Goal: Information Seeking & Learning: Check status

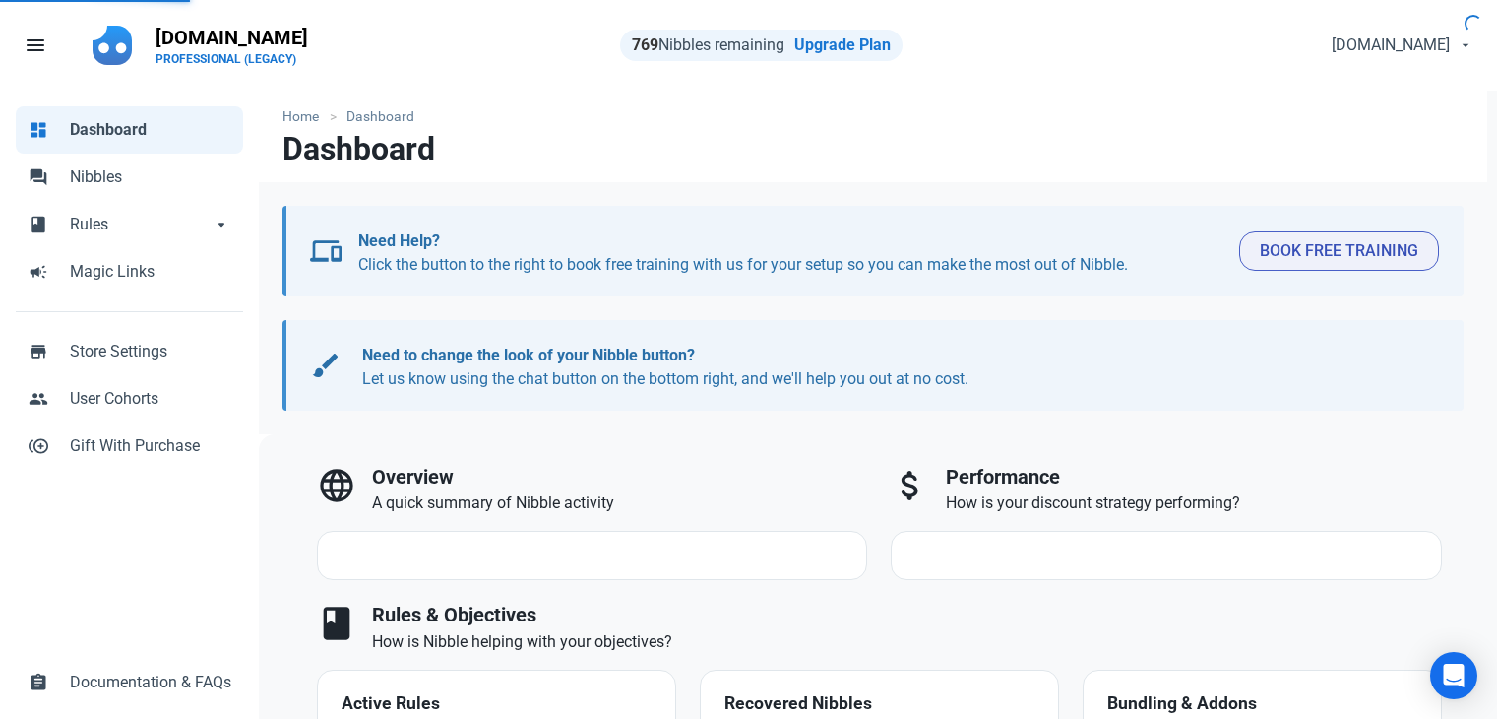
select select "7d"
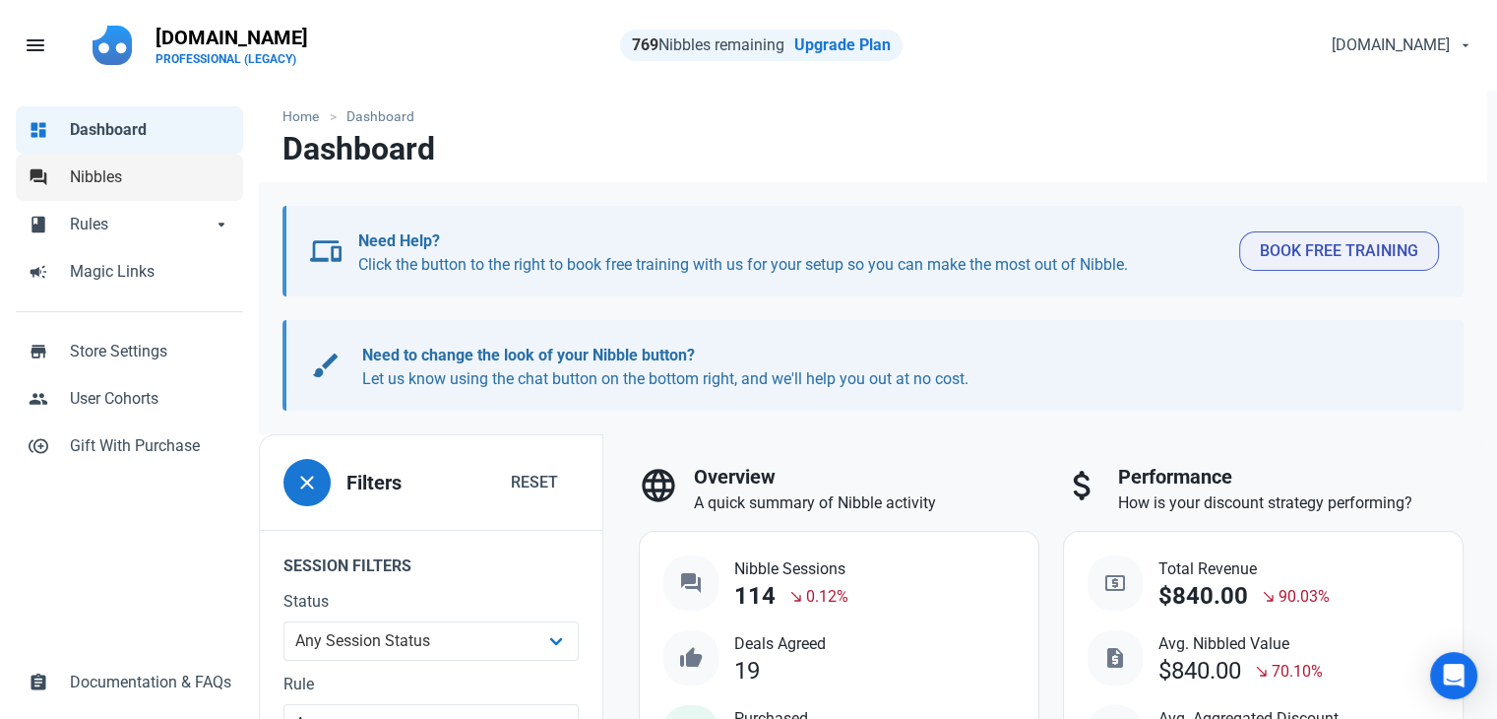
click at [60, 164] on link "forum Nibbles" at bounding box center [129, 177] width 227 height 47
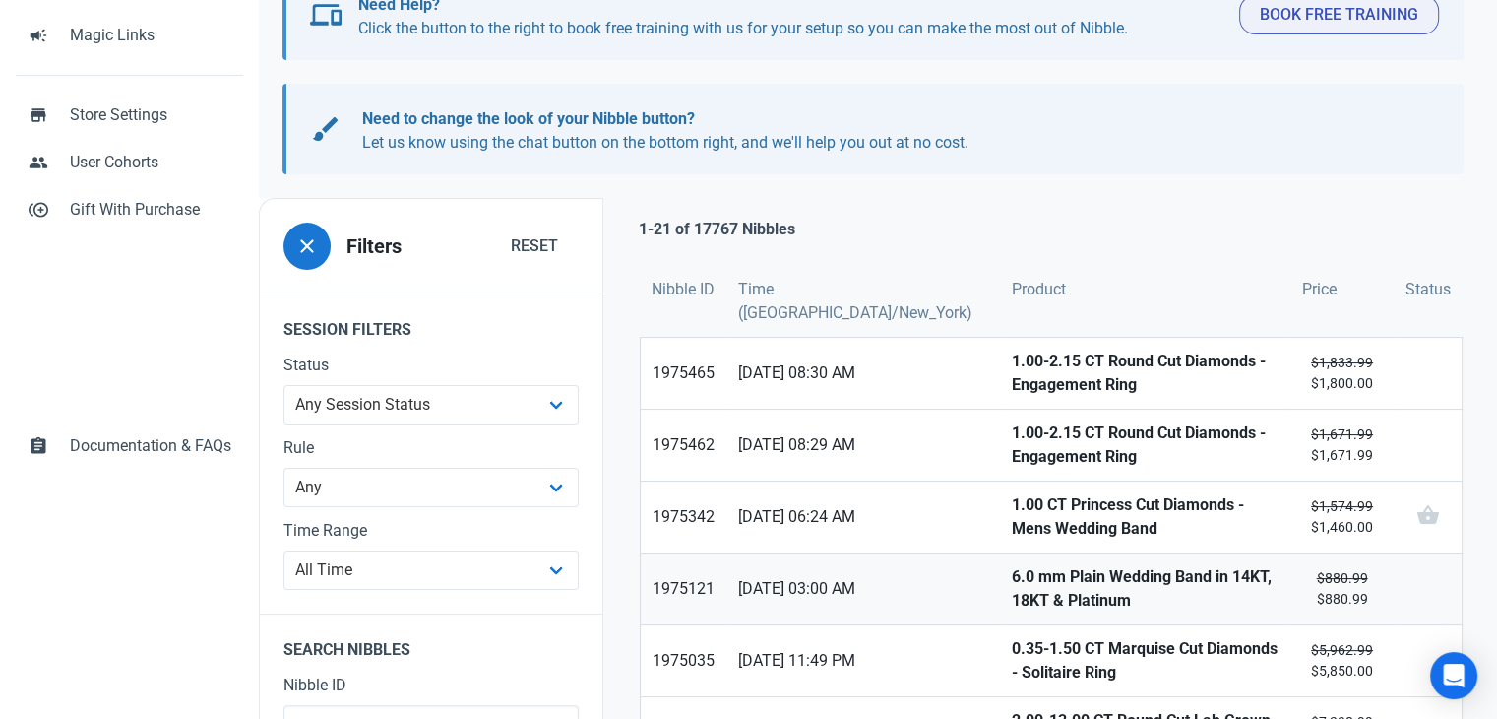
scroll to position [394, 0]
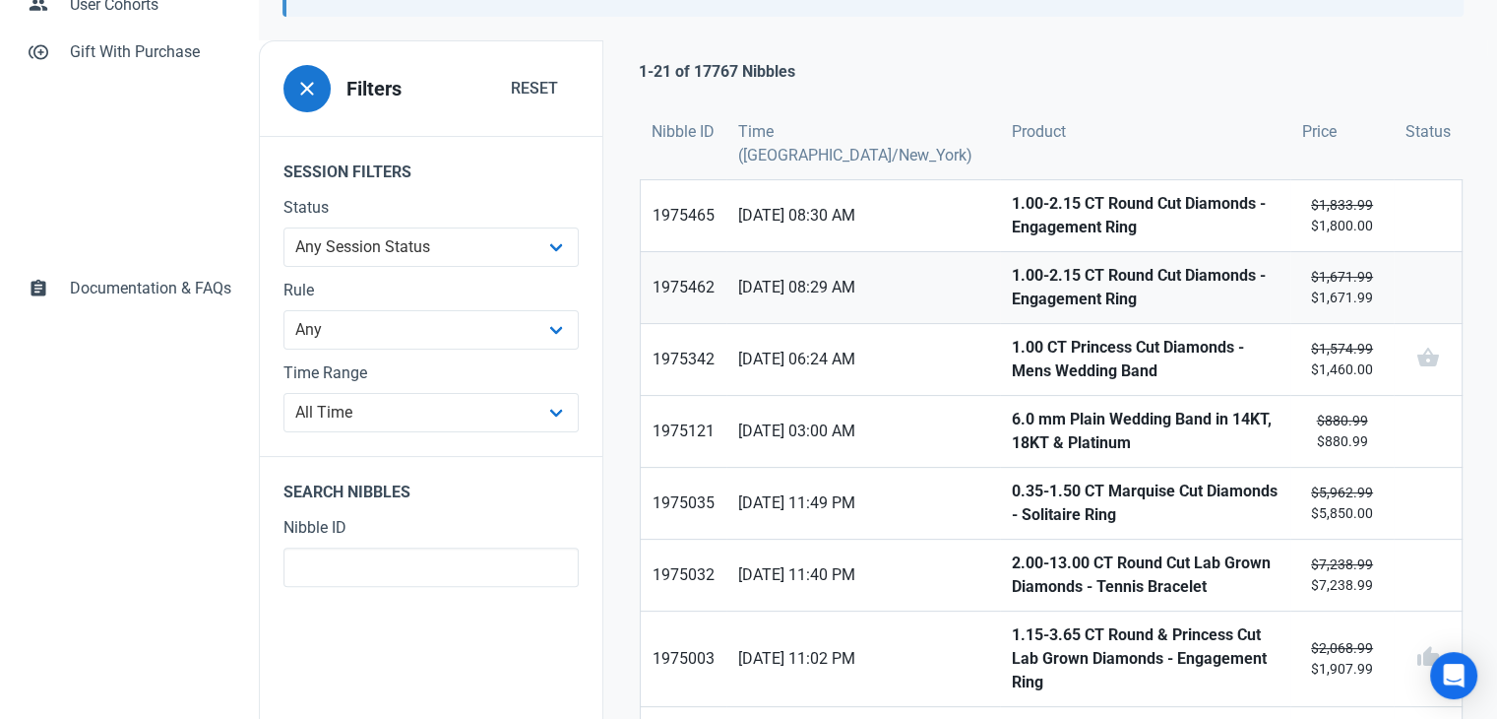
drag, startPoint x: 908, startPoint y: 219, endPoint x: 908, endPoint y: 268, distance: 48.2
click at [909, 221] on link "17/09/2025 08:30 AM" at bounding box center [863, 215] width 274 height 71
click at [908, 277] on link "17/09/2025 08:29 AM" at bounding box center [863, 287] width 274 height 71
click at [1000, 362] on link "1.00 CT Princess Cut Diamonds - Mens Wedding Band" at bounding box center [1145, 359] width 290 height 71
drag, startPoint x: 909, startPoint y: 426, endPoint x: 911, endPoint y: 485, distance: 59.1
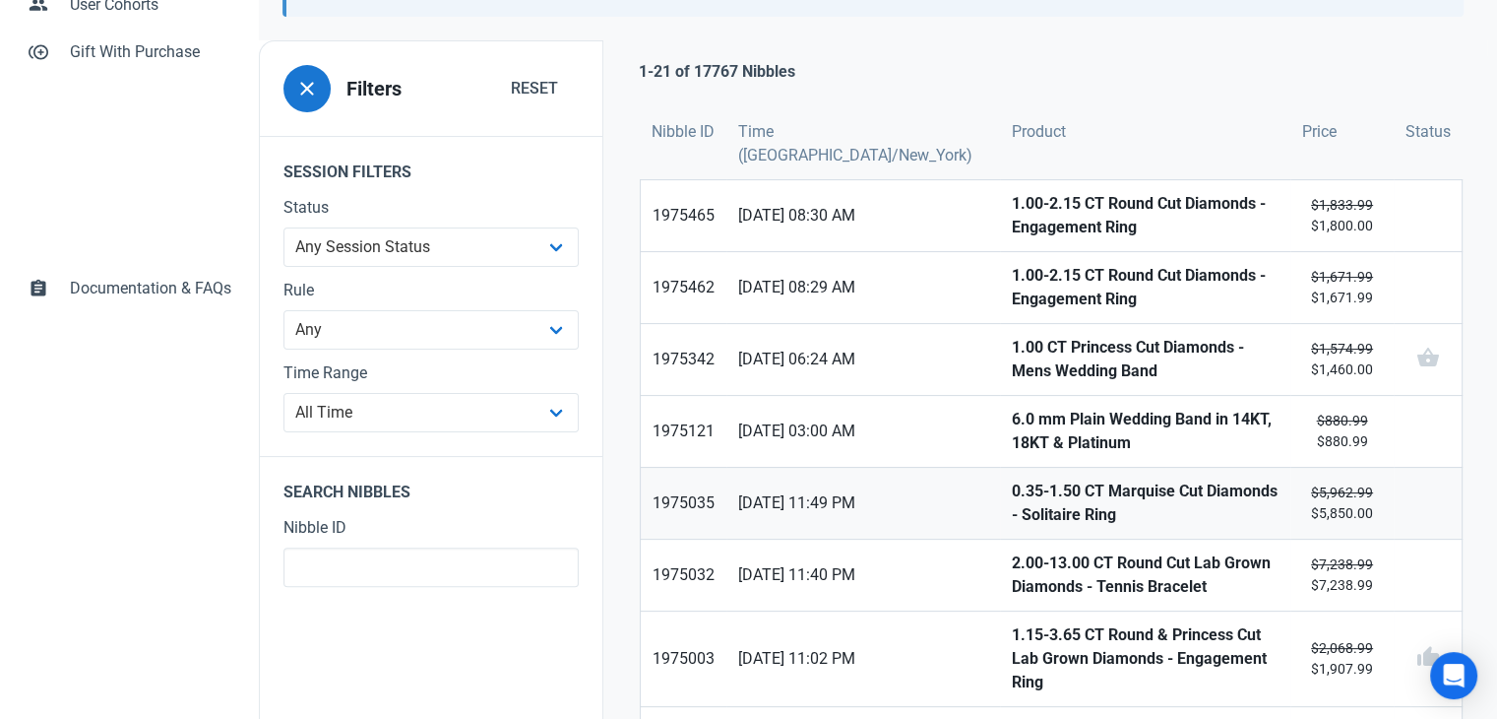
click at [909, 426] on link "17/09/2025 03:00 AM" at bounding box center [863, 431] width 274 height 71
click at [909, 489] on link "16/09/2025 11:49 PM" at bounding box center [863, 503] width 274 height 71
click at [908, 584] on link "16/09/2025 11:40 PM" at bounding box center [863, 574] width 274 height 71
click at [913, 653] on link "16/09/2025 11:02 PM" at bounding box center [863, 658] width 274 height 94
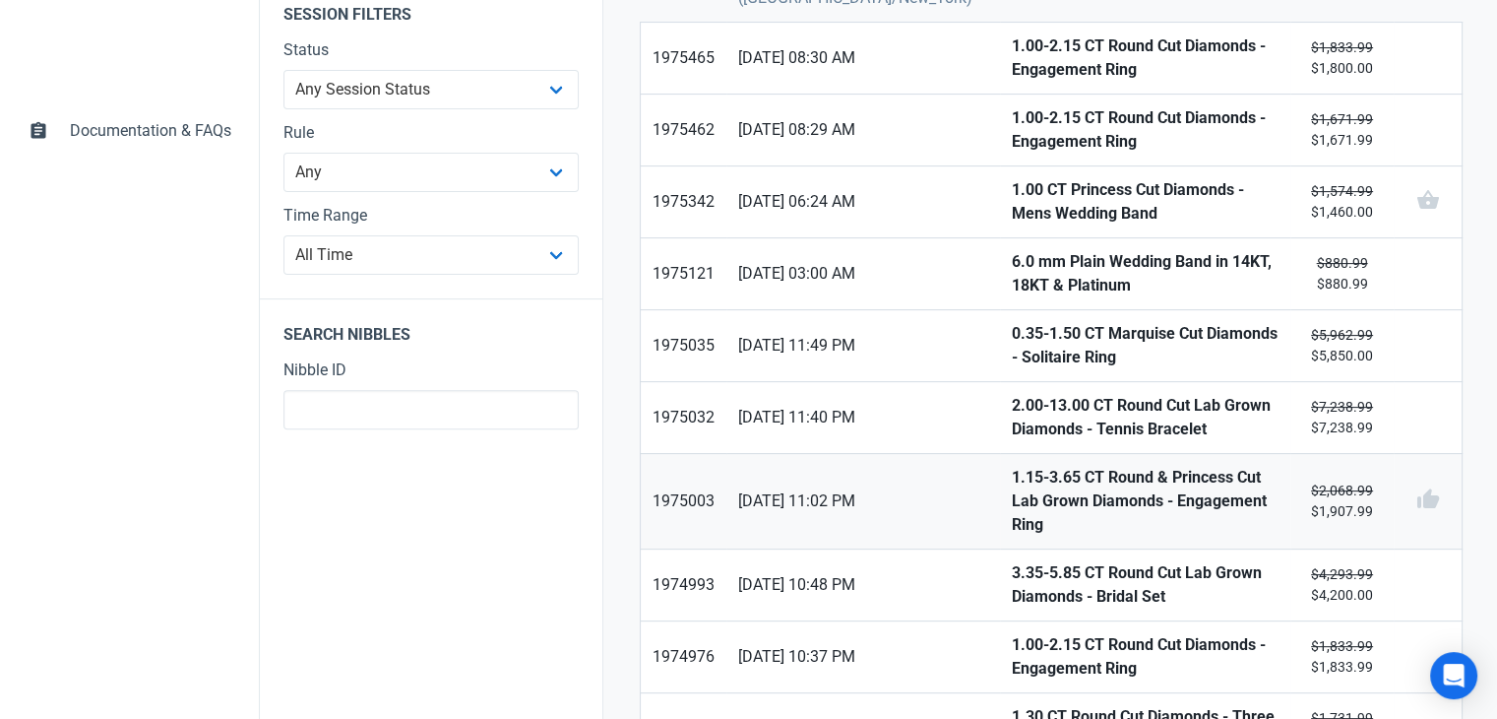
scroll to position [591, 0]
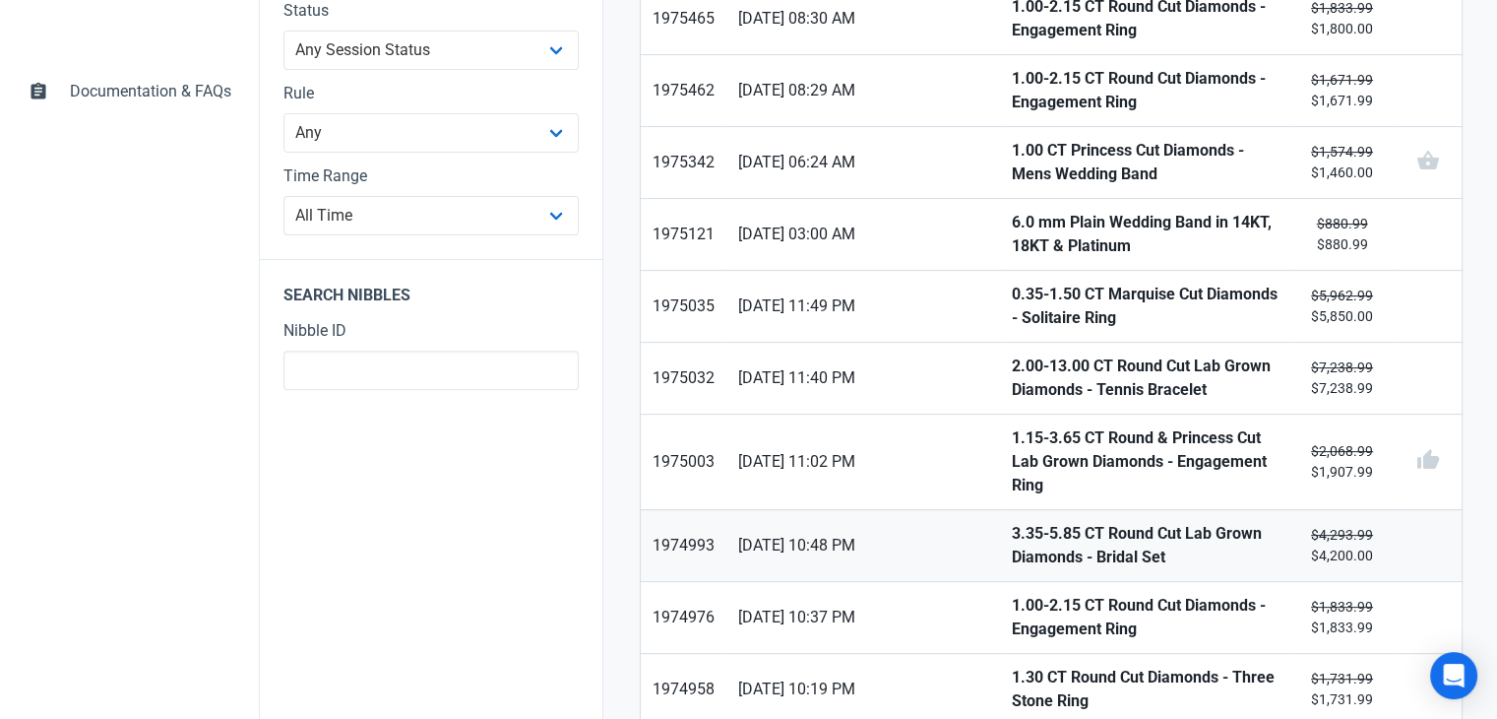
click at [903, 533] on span "16/09/2025 10:48 PM" at bounding box center [863, 545] width 250 height 24
click at [898, 605] on span "16/09/2025 10:37 PM" at bounding box center [863, 617] width 250 height 24
click at [899, 677] on span "16/09/2025 10:19 PM" at bounding box center [863, 689] width 250 height 24
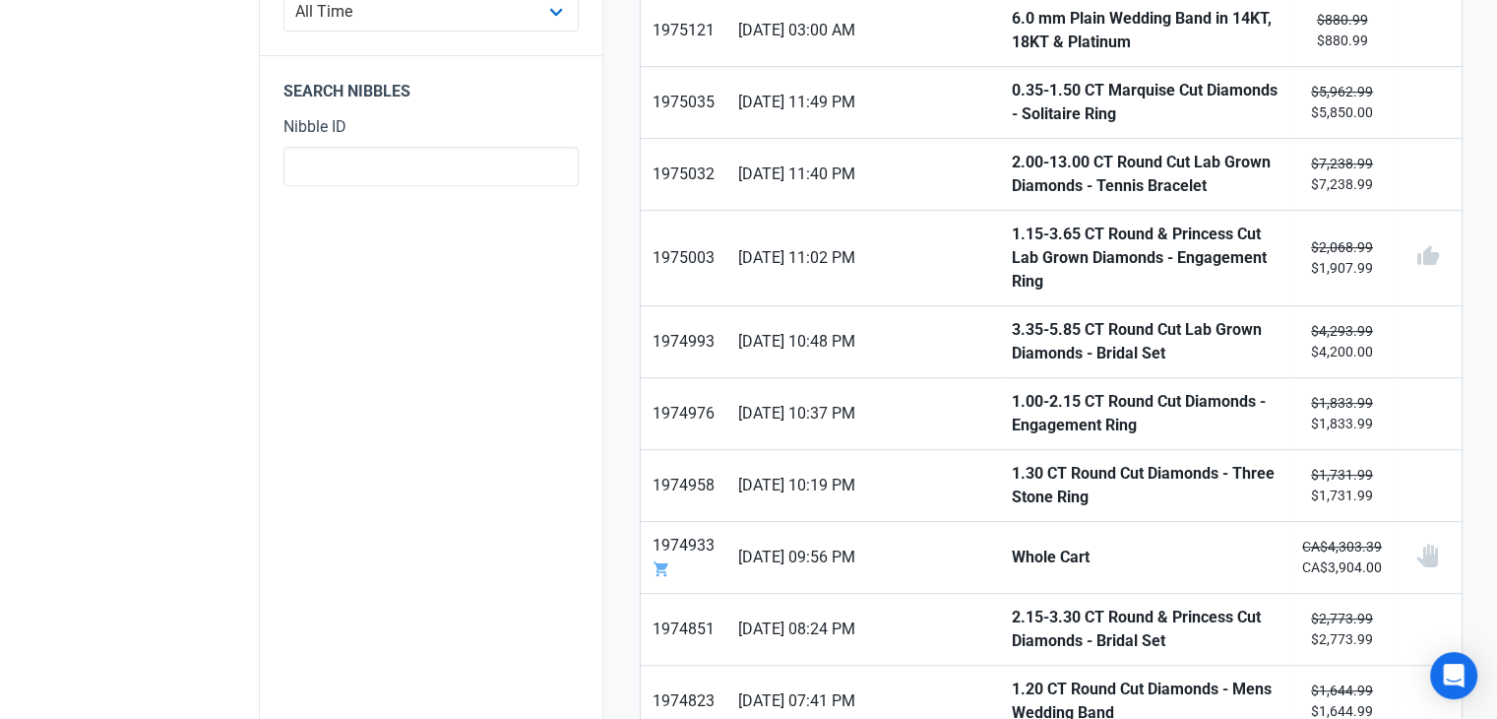
scroll to position [886, 0]
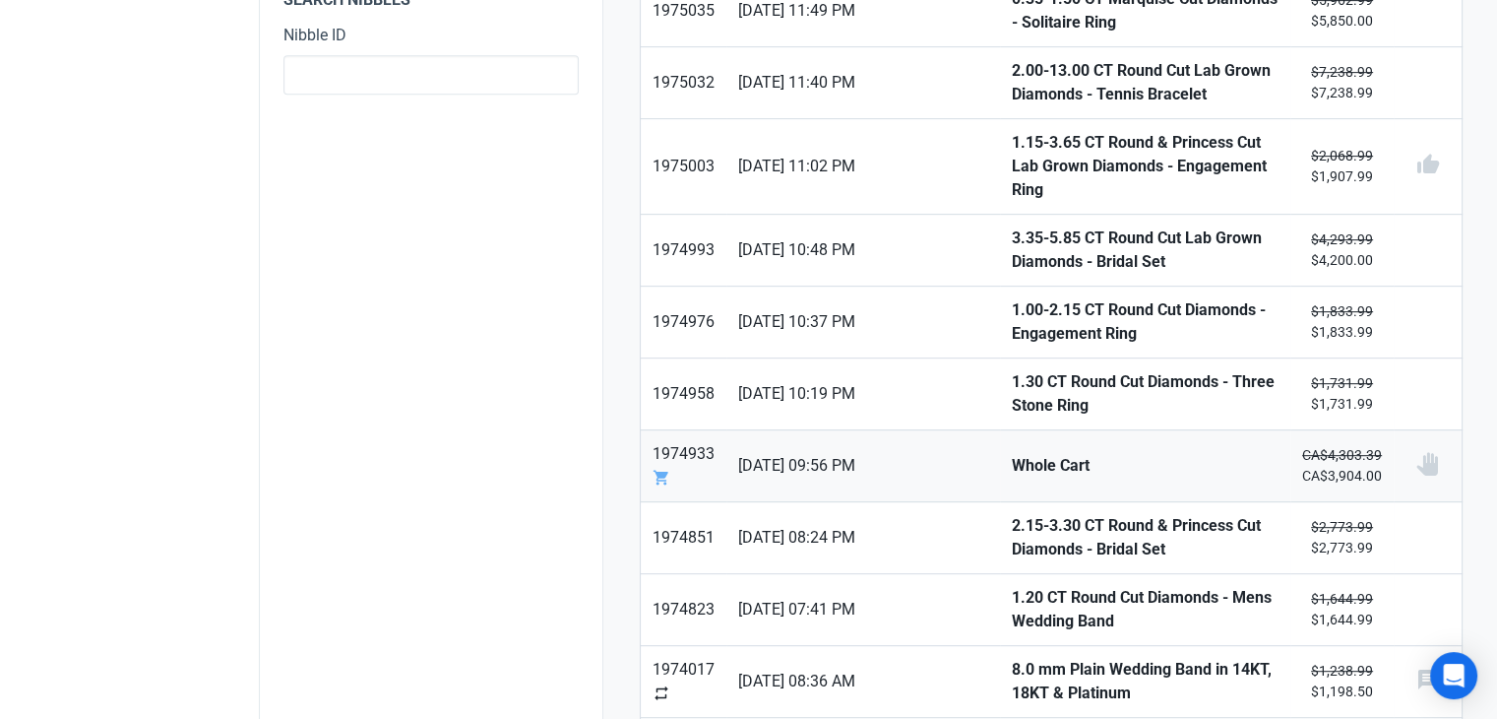
click at [913, 448] on link "16/09/2025 09:56 PM" at bounding box center [863, 465] width 274 height 71
click at [906, 513] on link "16/09/2025 08:24 PM" at bounding box center [863, 537] width 274 height 71
click at [916, 581] on link "16/09/2025 07:41 PM" at bounding box center [863, 609] width 274 height 71
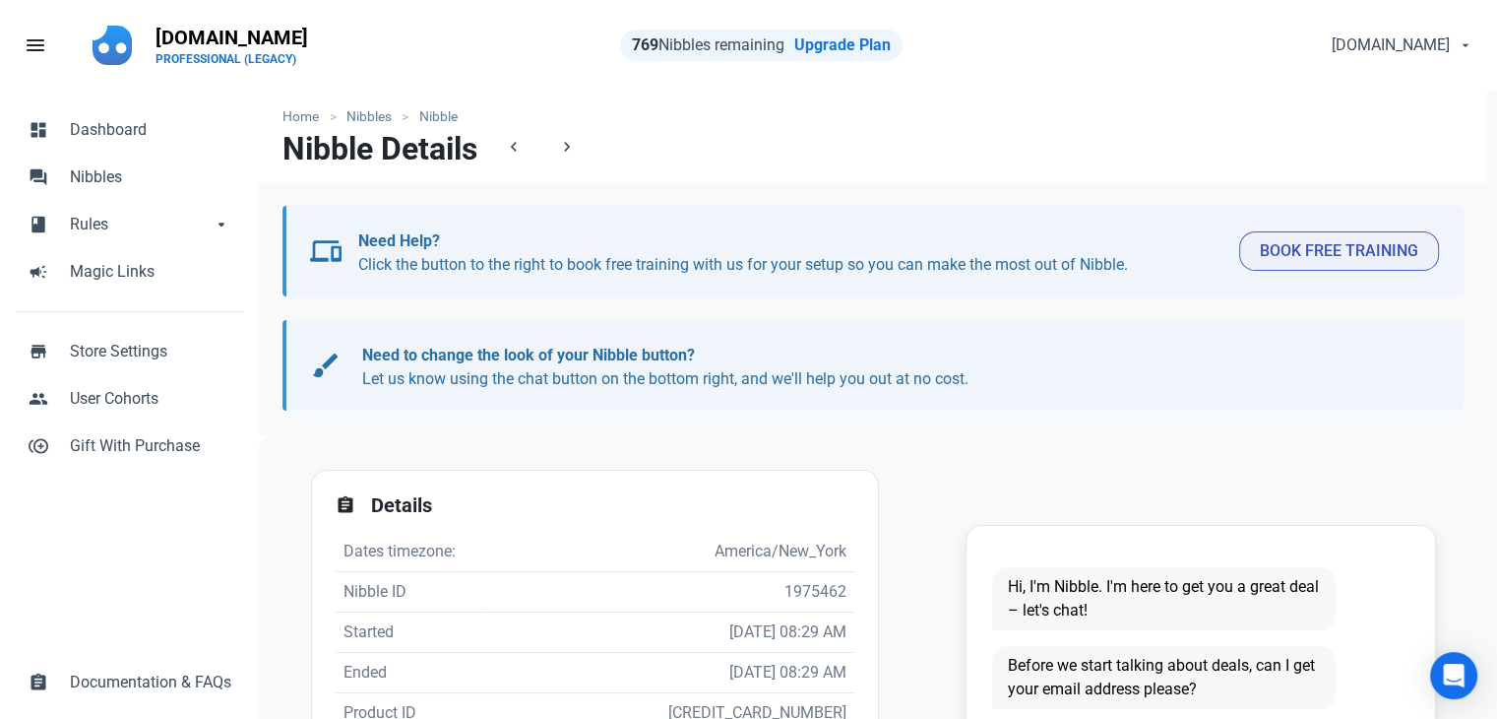
scroll to position [394, 0]
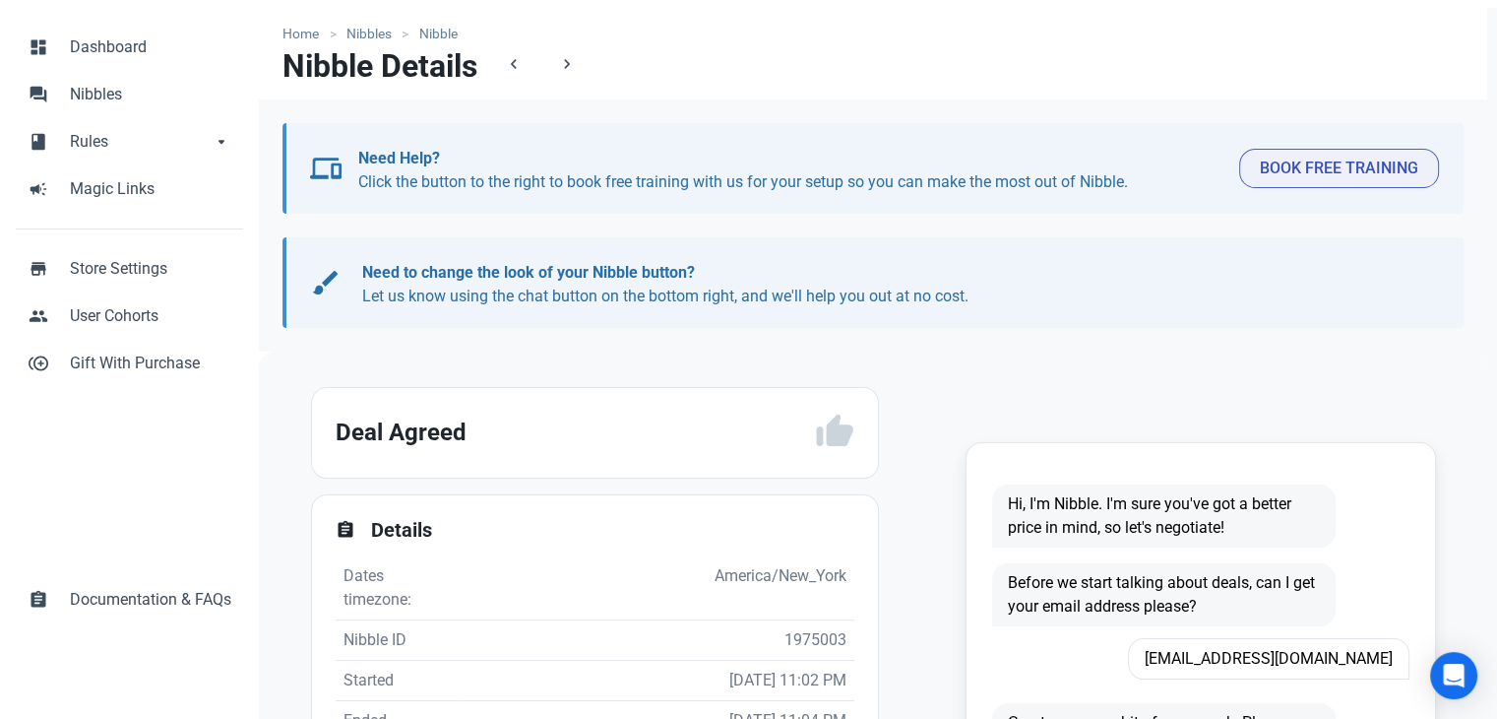
scroll to position [197, 0]
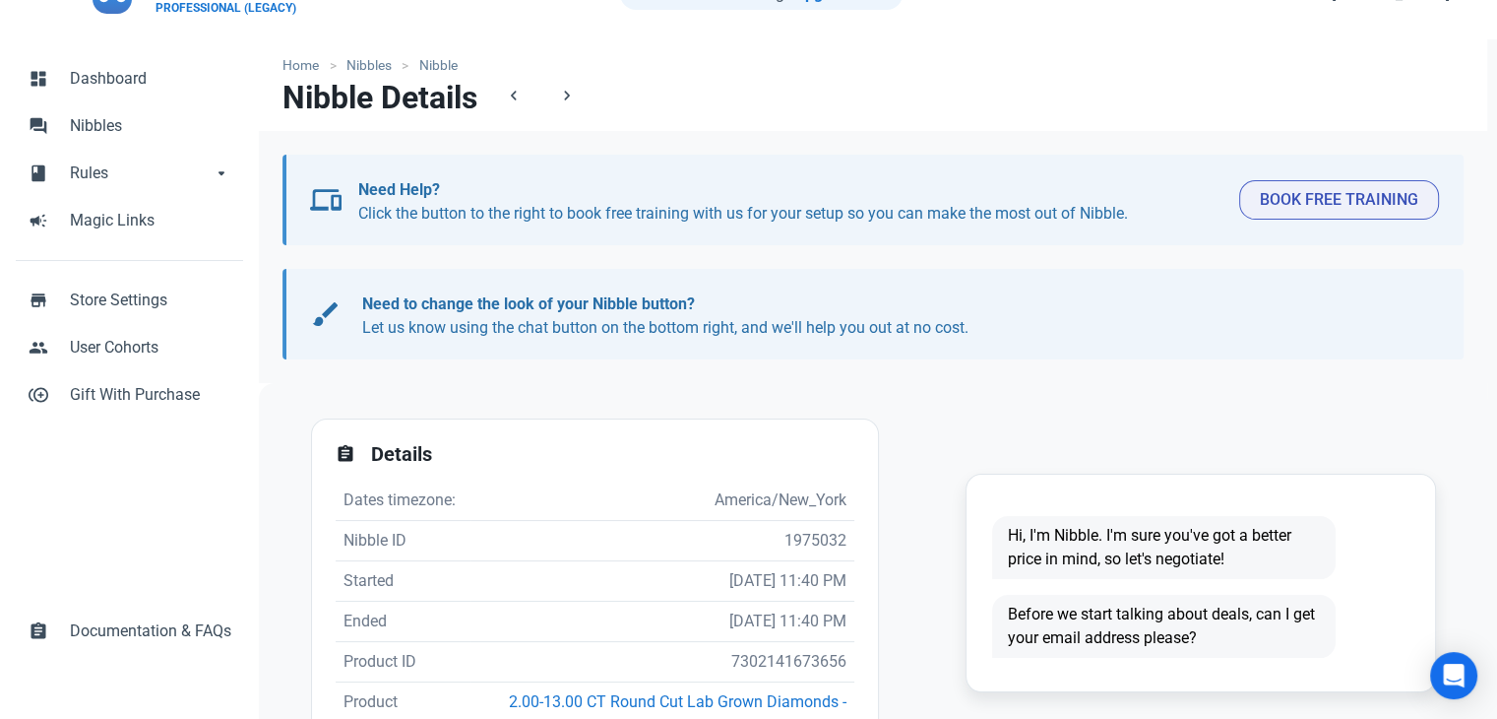
scroll to position [98, 0]
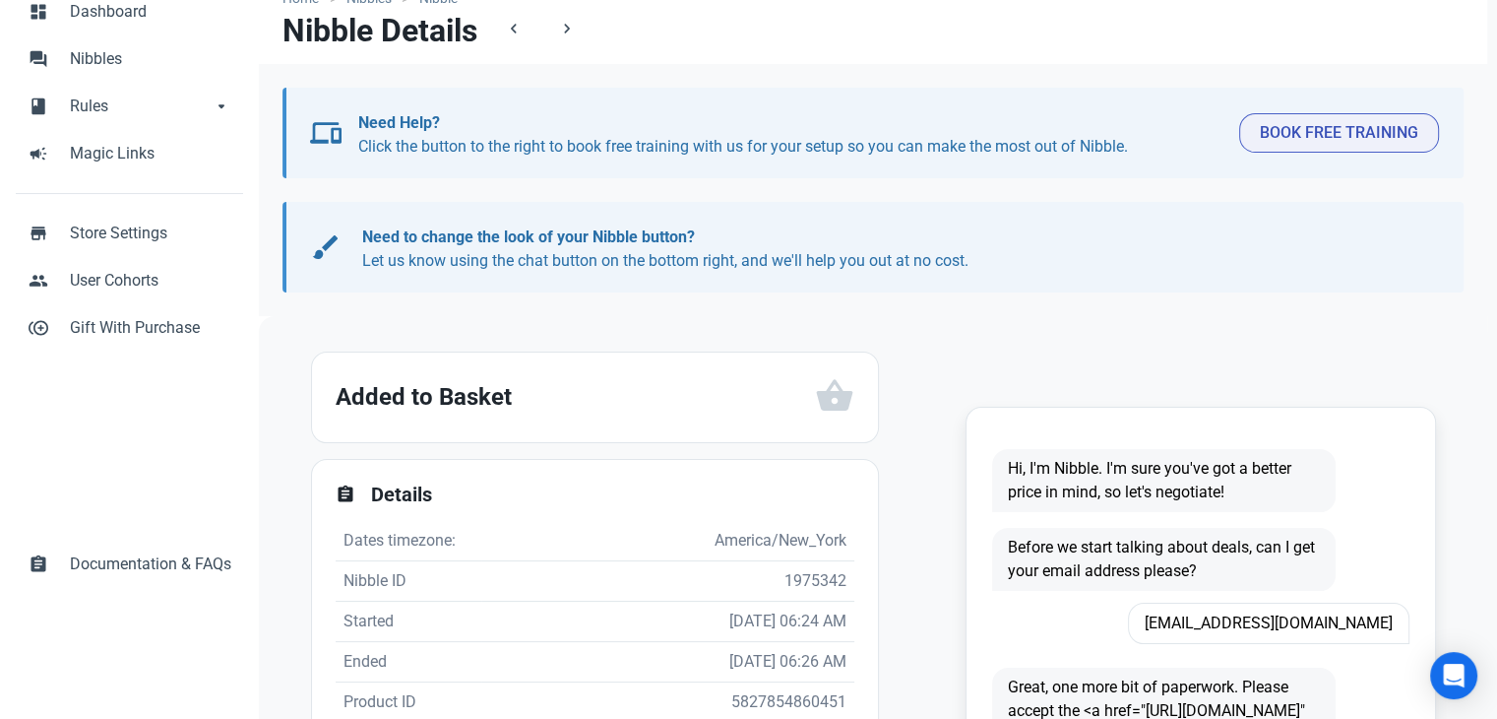
scroll to position [295, 0]
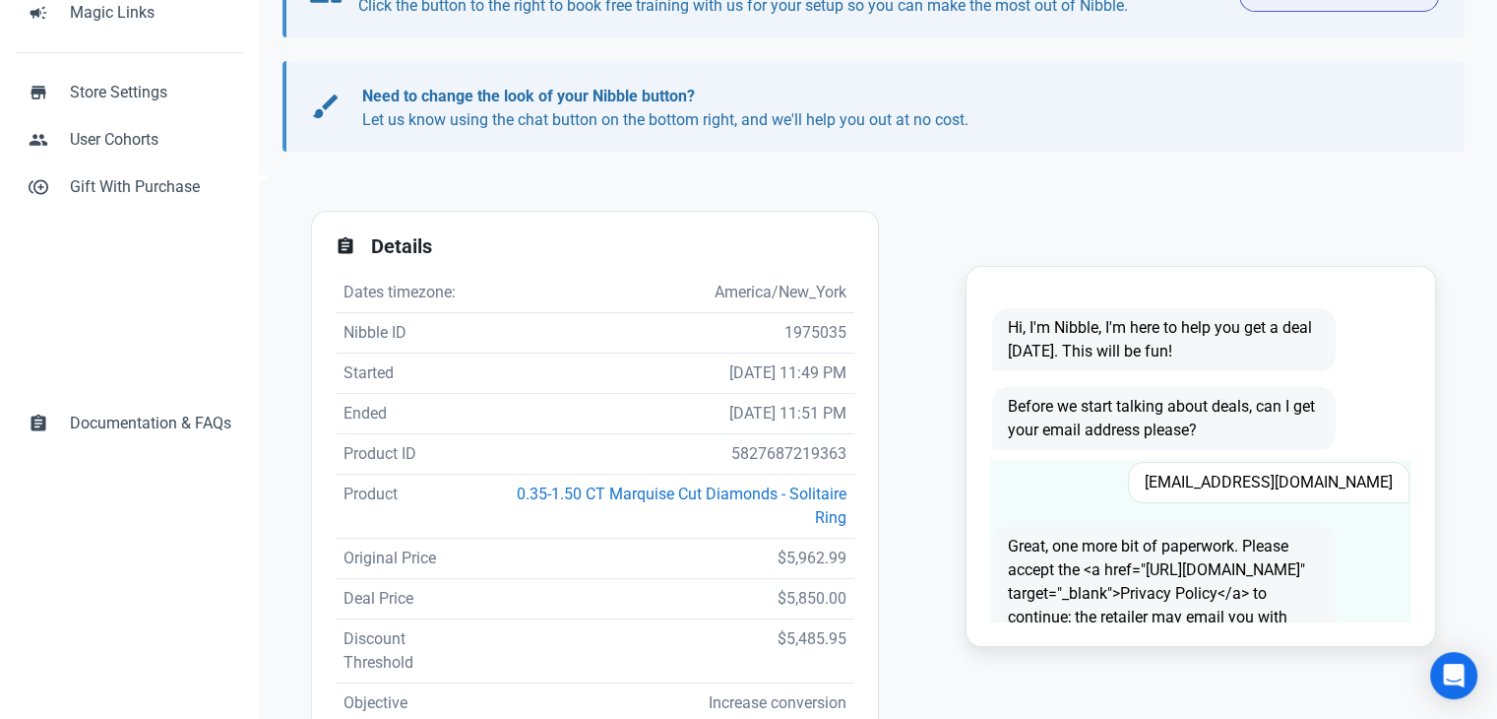
scroll to position [394, 0]
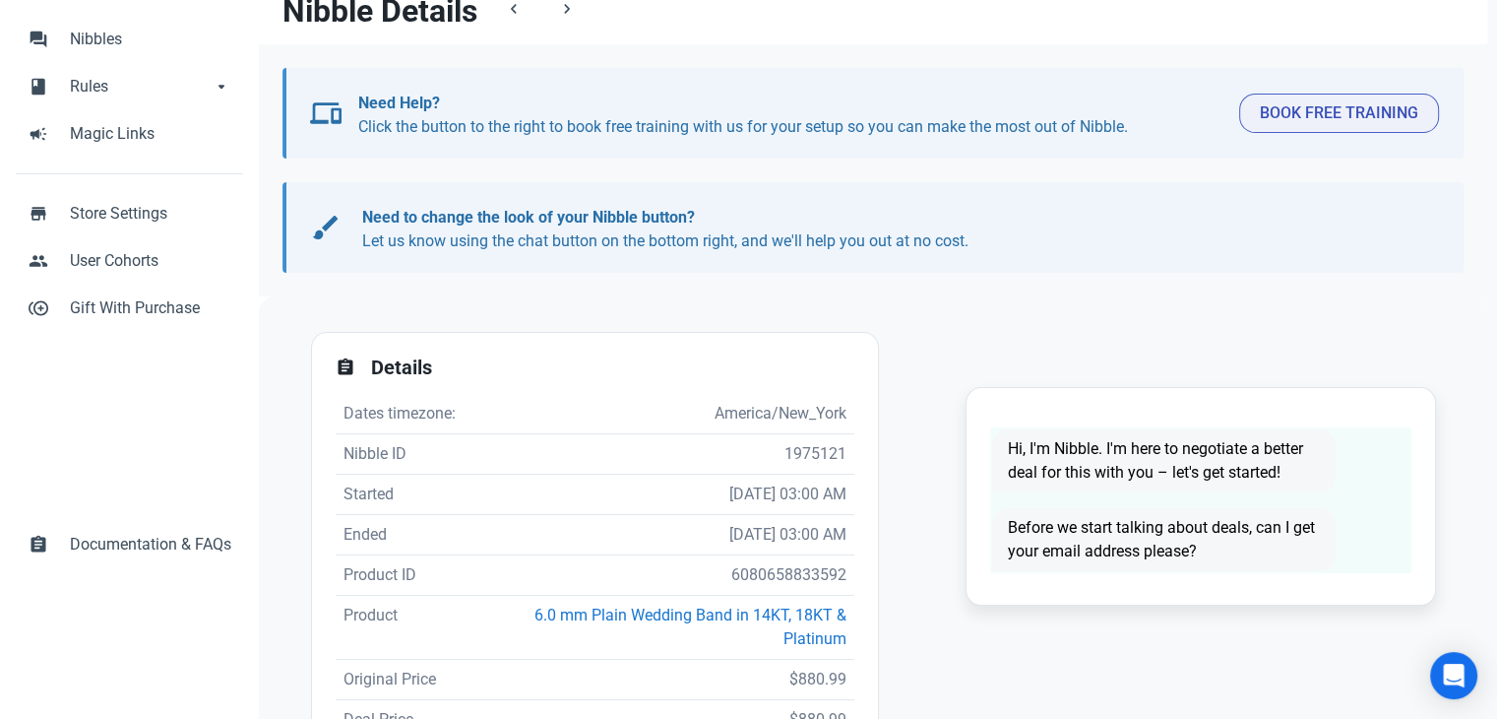
scroll to position [295, 0]
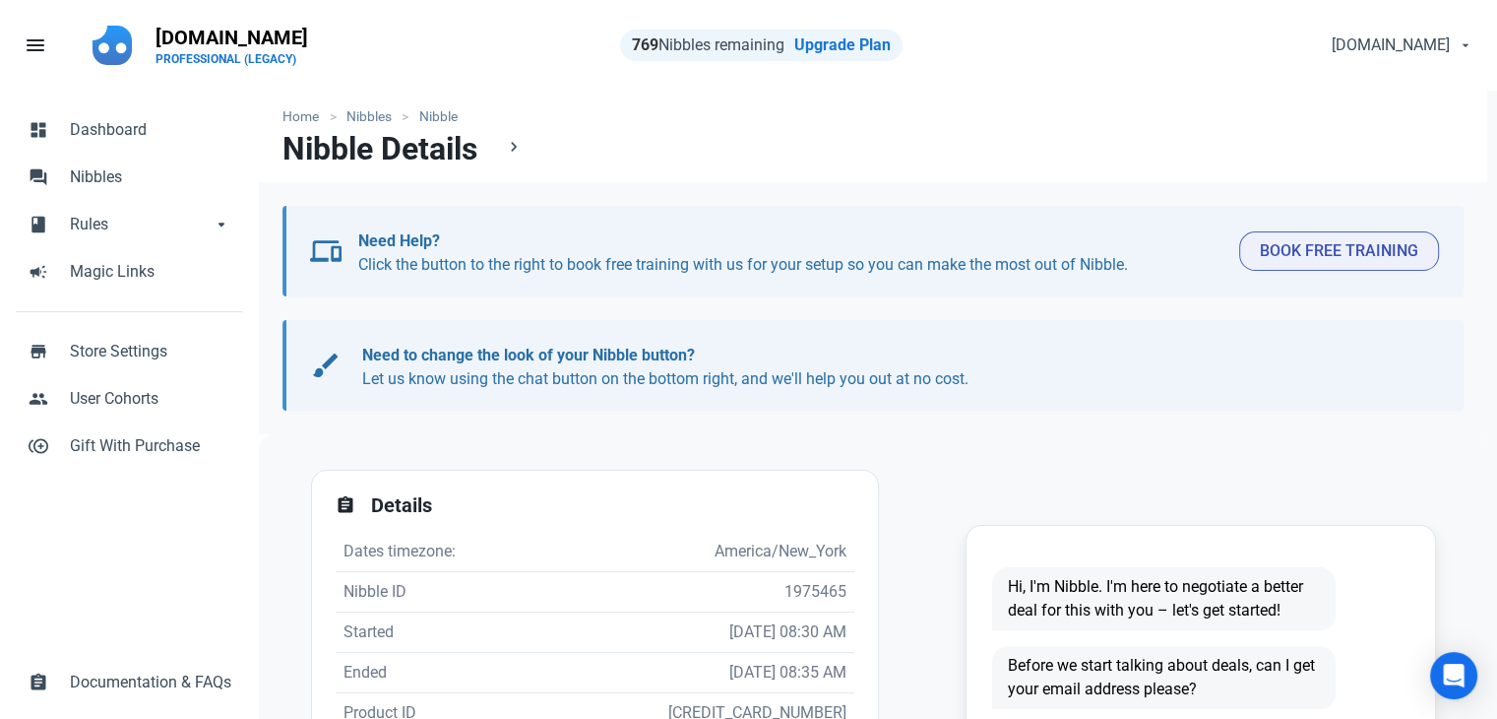
scroll to position [197, 0]
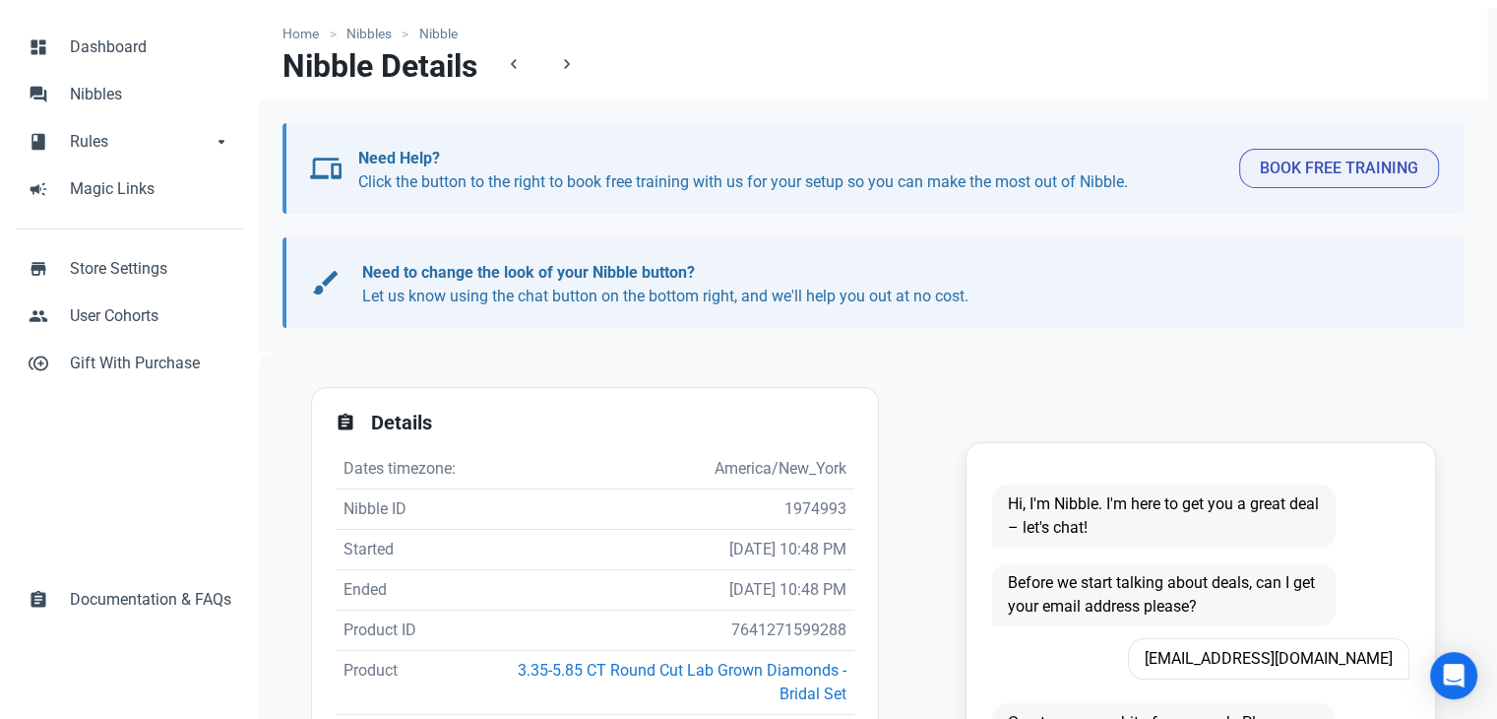
scroll to position [197, 0]
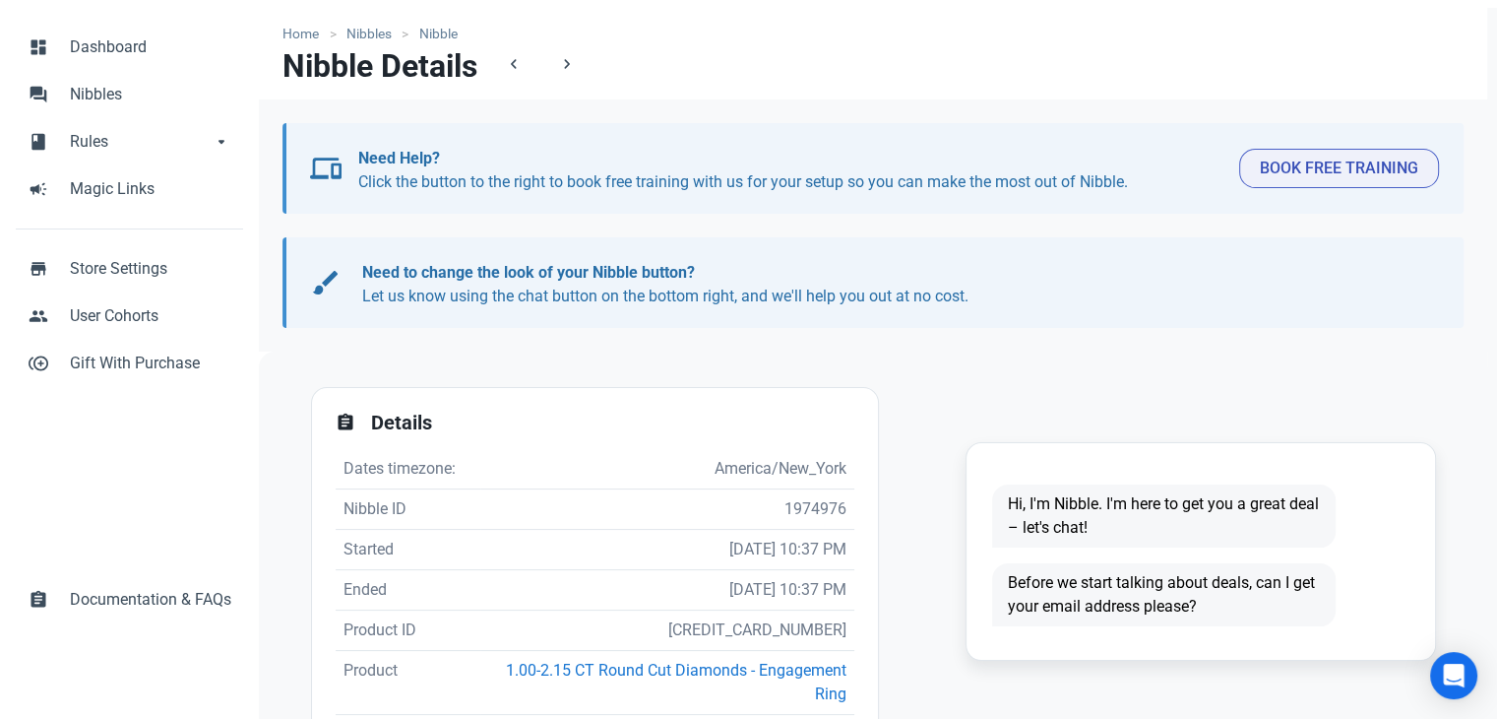
scroll to position [197, 0]
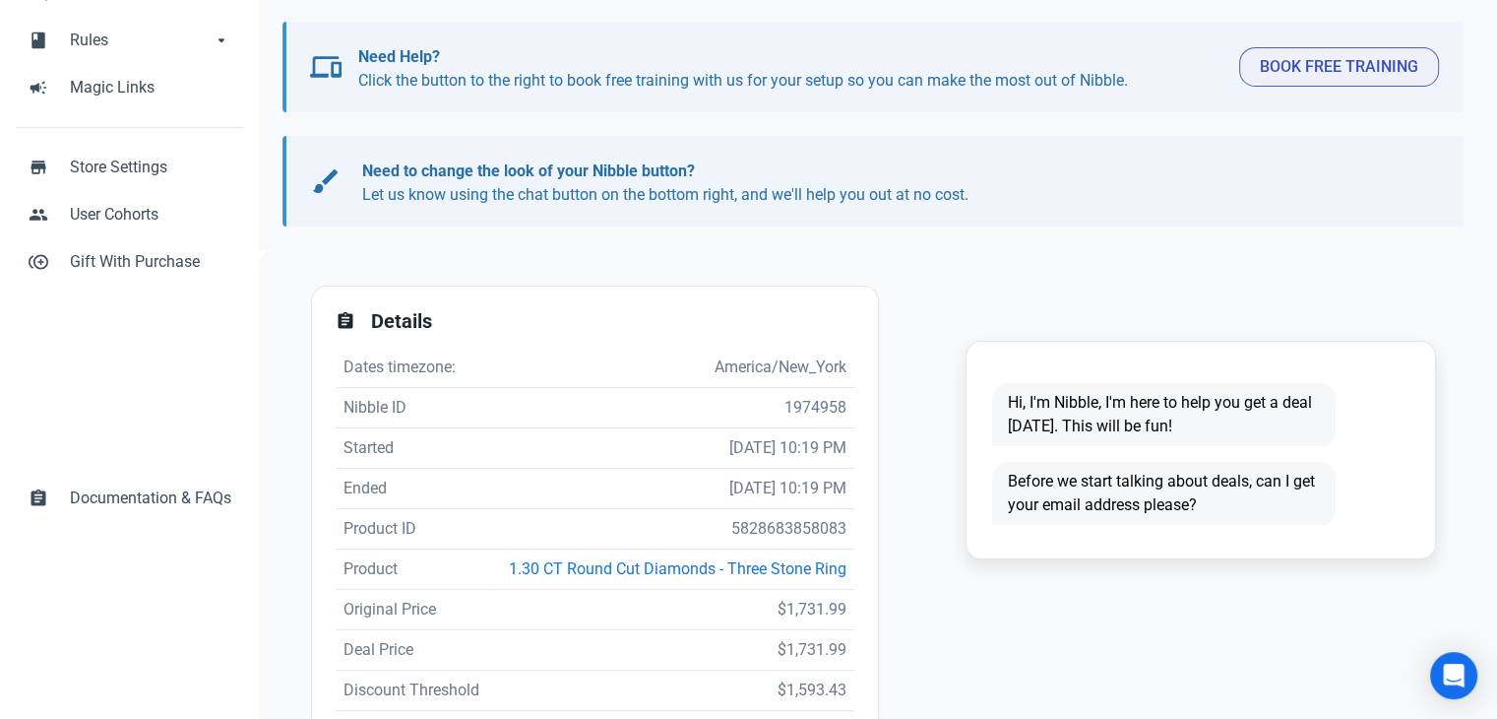
scroll to position [197, 0]
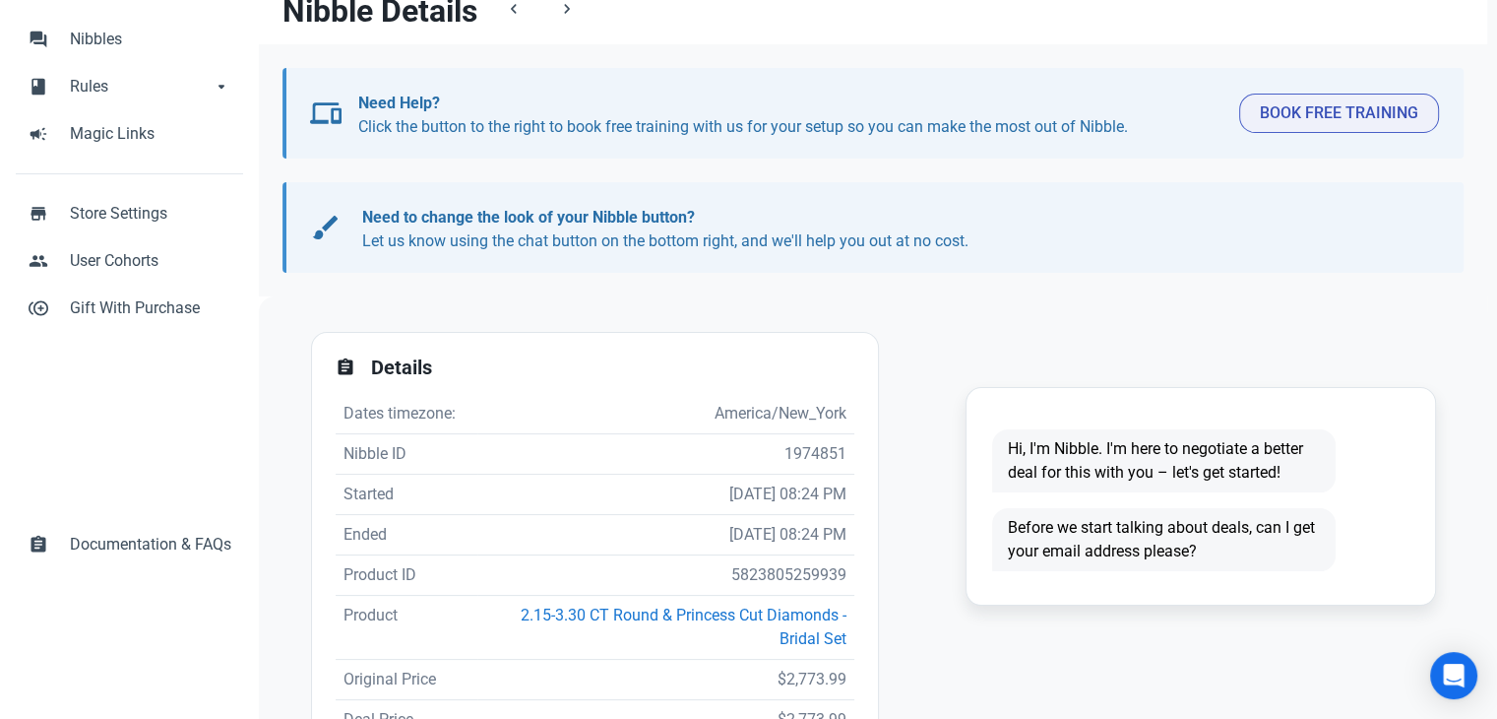
scroll to position [197, 0]
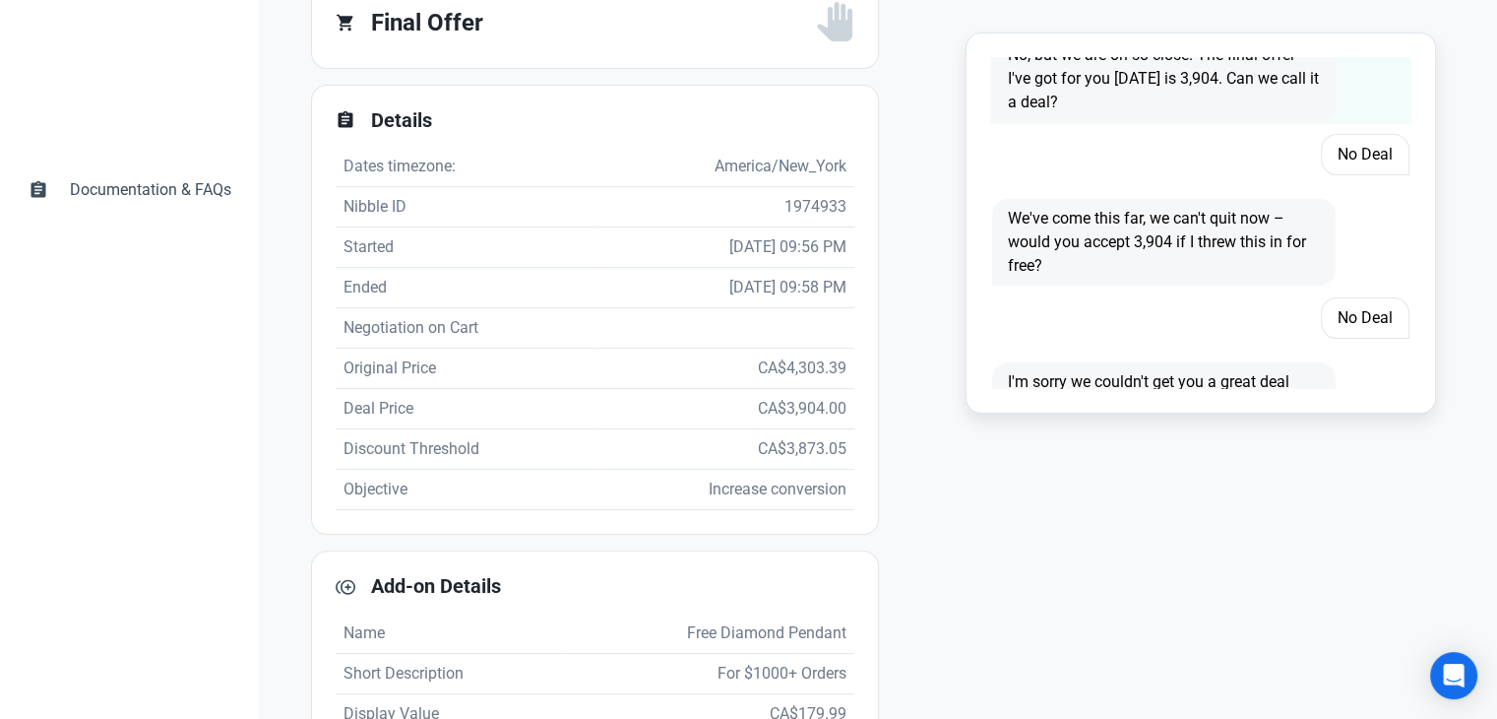
scroll to position [1665, 0]
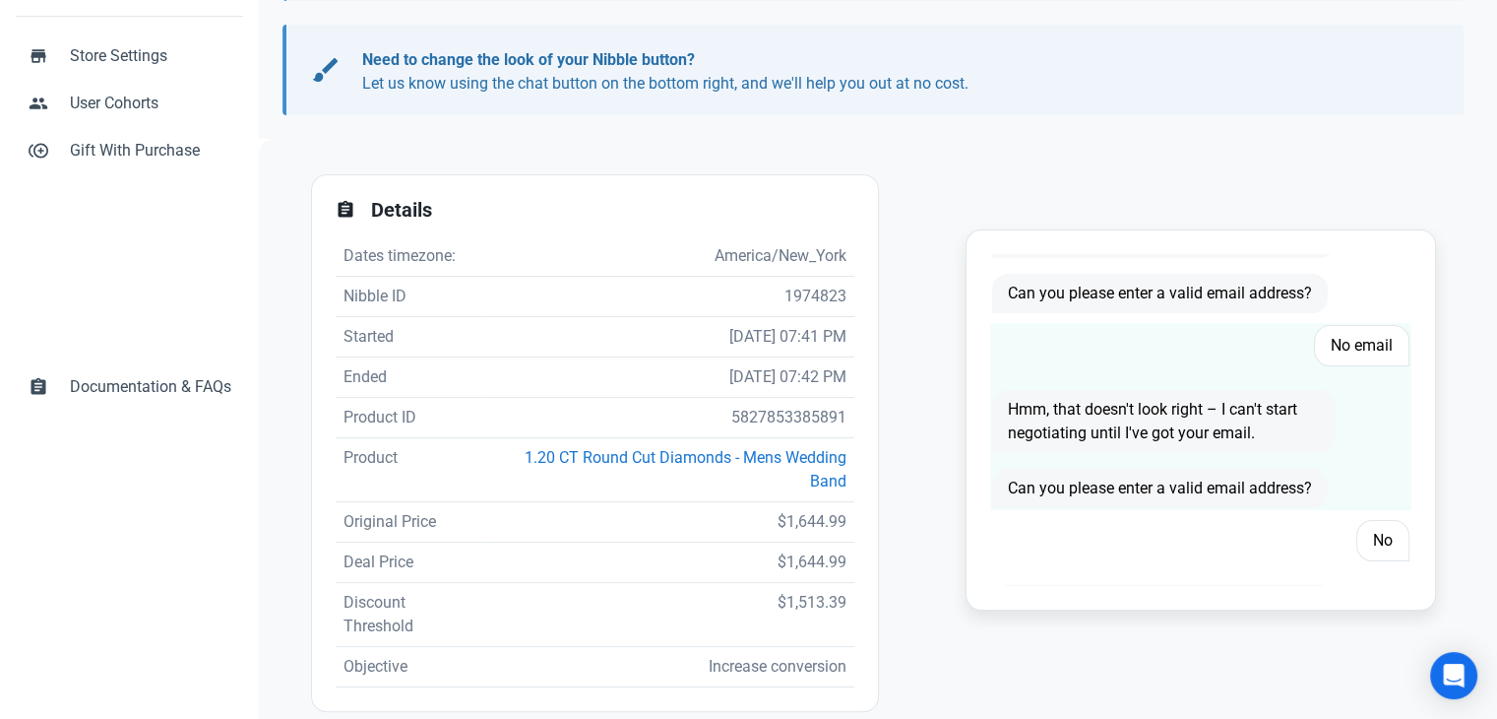
scroll to position [773, 0]
